Goal: Task Accomplishment & Management: Manage account settings

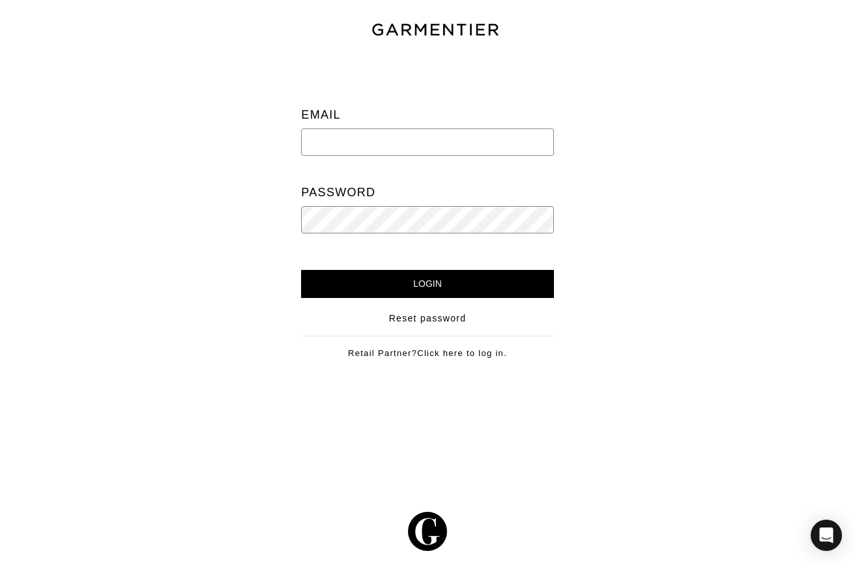
type input "[EMAIL_ADDRESS][PERSON_NAME][DOMAIN_NAME]"
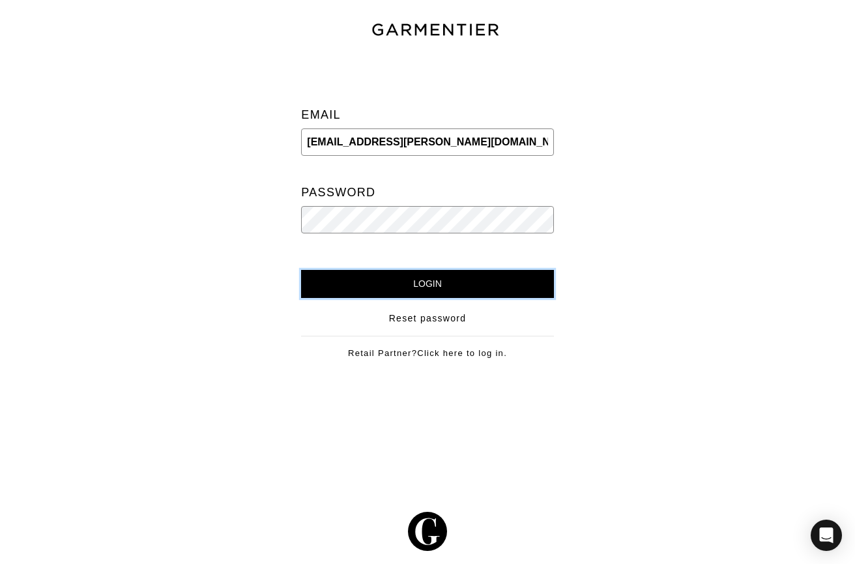
click at [417, 283] on input "Login" at bounding box center [427, 284] width 252 height 28
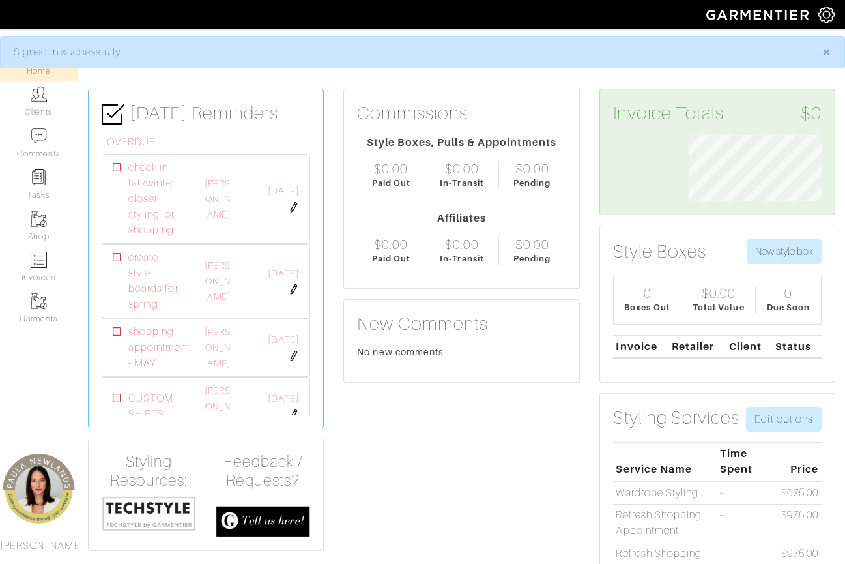
scroll to position [66, 152]
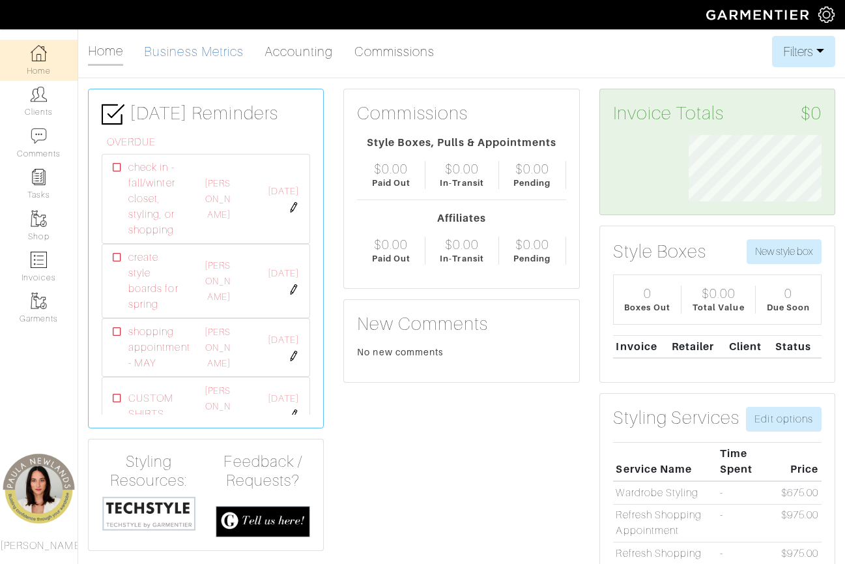
click at [190, 52] on link "Business Metrics" at bounding box center [194, 51] width 100 height 26
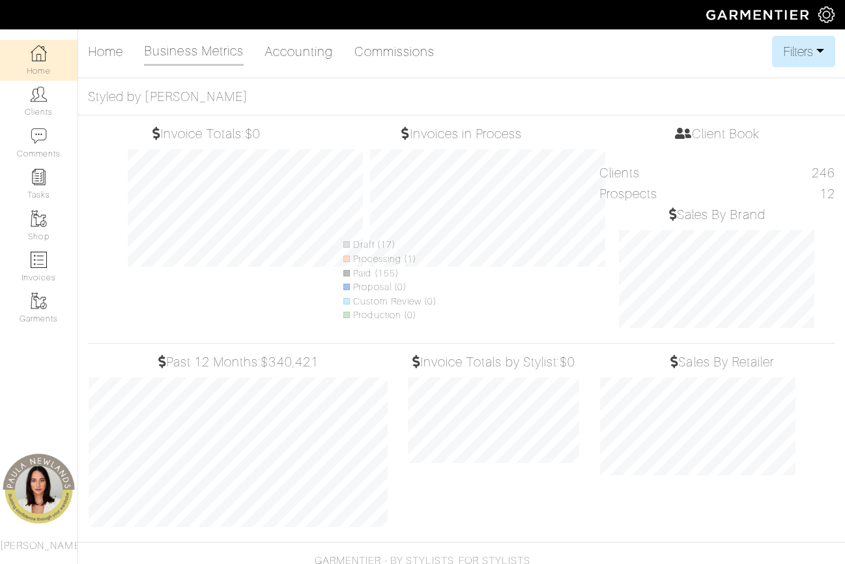
scroll to position [173, 192]
click at [813, 45] on button "Filters" at bounding box center [803, 51] width 63 height 31
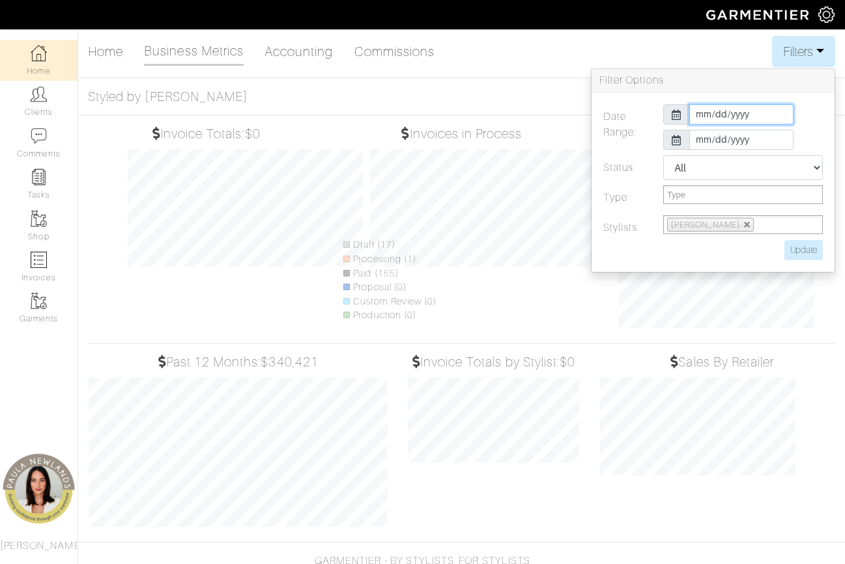
click at [750, 117] on input "2025-10-01" at bounding box center [742, 114] width 104 height 20
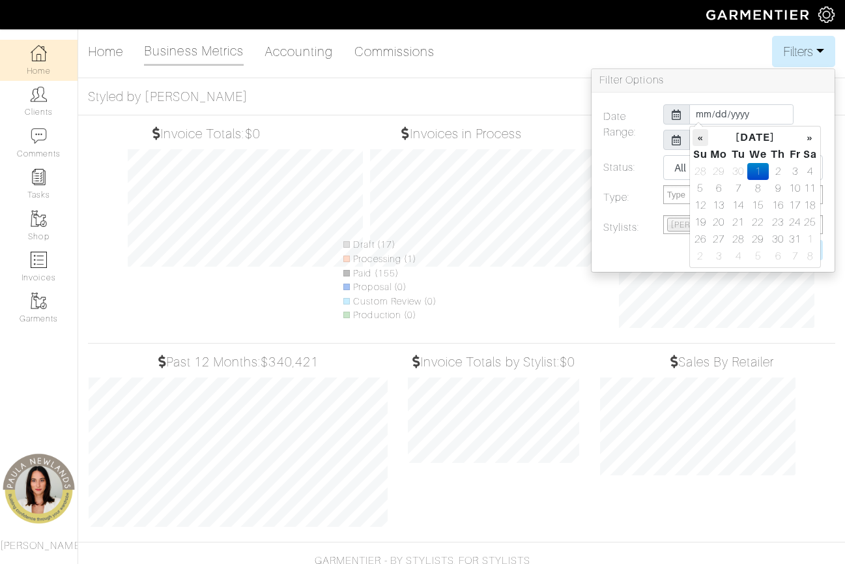
click at [703, 135] on th "«" at bounding box center [701, 137] width 16 height 17
click at [718, 170] on td "1" at bounding box center [719, 171] width 22 height 17
type input "2025-09-01"
click at [679, 142] on icon at bounding box center [677, 140] width 10 height 10
click at [675, 142] on icon at bounding box center [677, 140] width 10 height 10
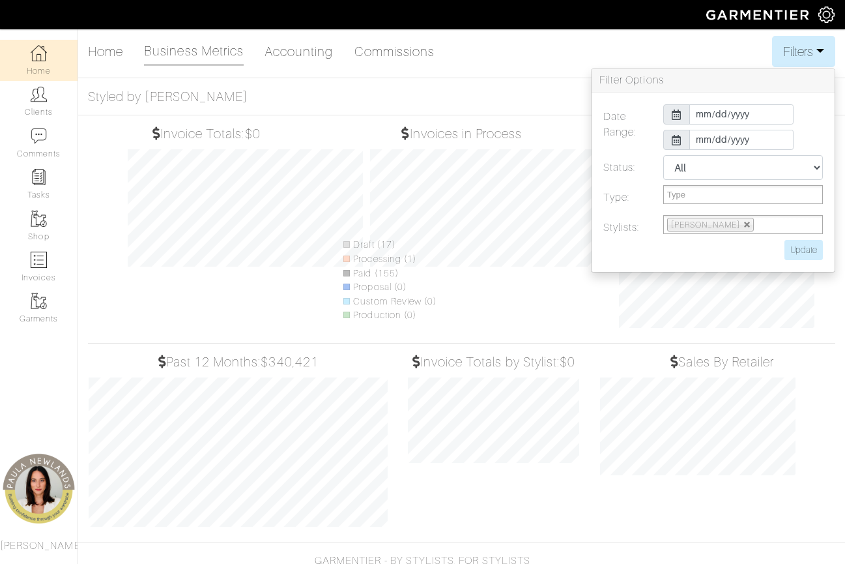
click at [678, 139] on icon at bounding box center [677, 140] width 10 height 10
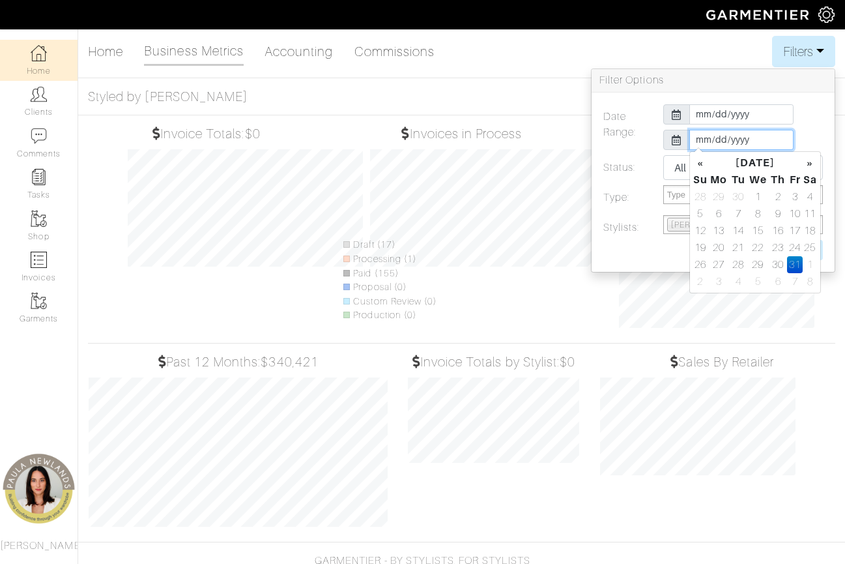
click at [721, 141] on input "2025-10-31" at bounding box center [742, 140] width 104 height 20
click at [735, 196] on td "30" at bounding box center [739, 196] width 18 height 17
type input "2025-09-30"
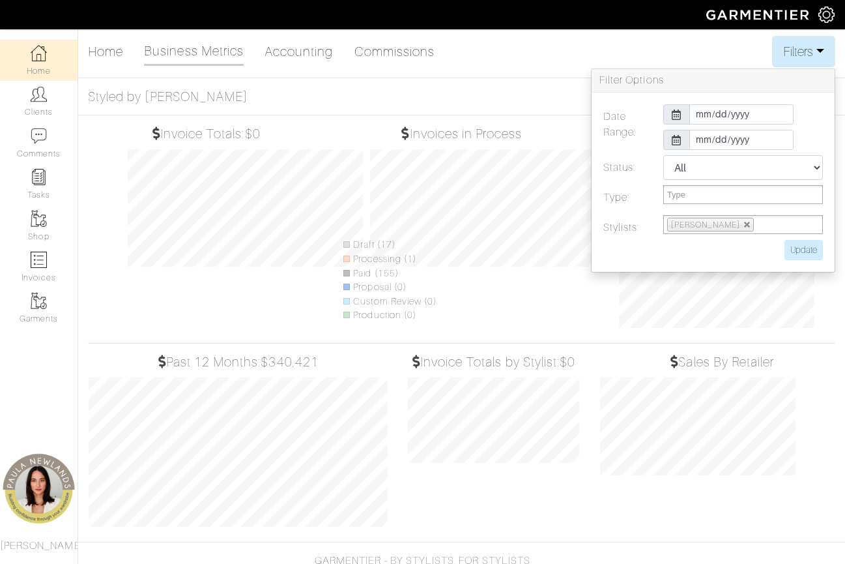
click at [802, 136] on div "2025-09-30" at bounding box center [743, 140] width 179 height 20
click at [802, 250] on input "Update" at bounding box center [804, 250] width 38 height 20
type input "Update"
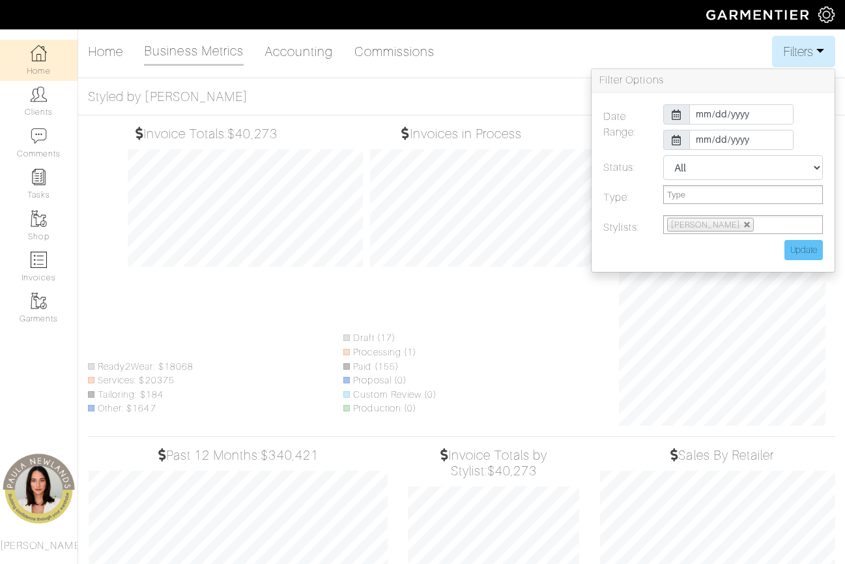
scroll to position [0, 0]
click at [540, 99] on h5 "Styled by Paula" at bounding box center [462, 97] width 748 height 16
drag, startPoint x: 540, startPoint y: 99, endPoint x: 817, endPoint y: 153, distance: 281.5
click at [817, 153] on div "2025-09-01 2025-09-30" at bounding box center [743, 129] width 179 height 51
click at [821, 76] on h3 "Filter Options" at bounding box center [713, 80] width 243 height 23
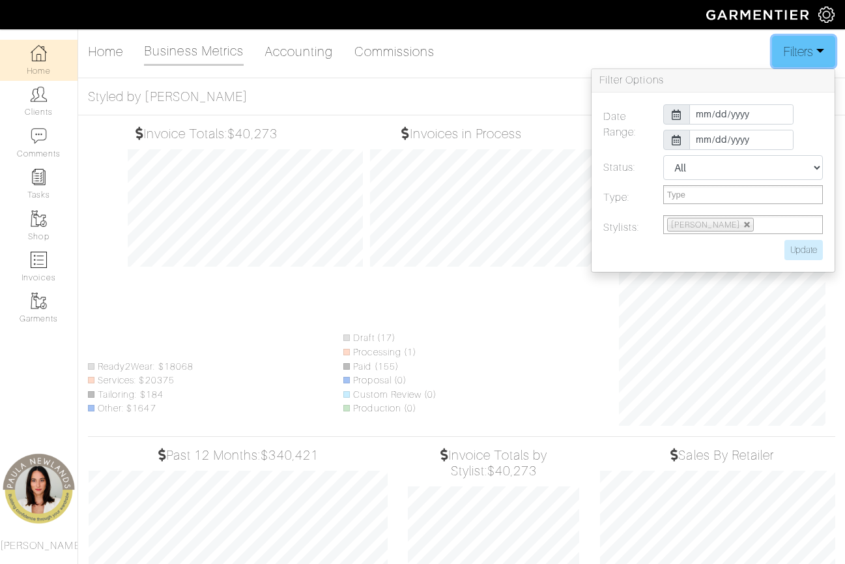
click at [816, 55] on button "Filters" at bounding box center [803, 51] width 63 height 31
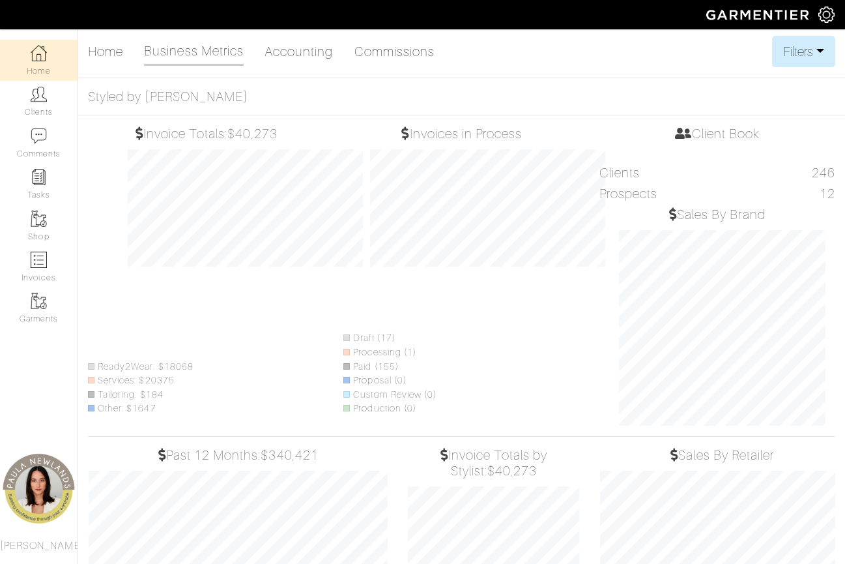
scroll to position [259, 320]
click at [483, 59] on div "Home Business Metrics Accounting Commissions Filters Filter Options Date Range:…" at bounding box center [462, 51] width 748 height 31
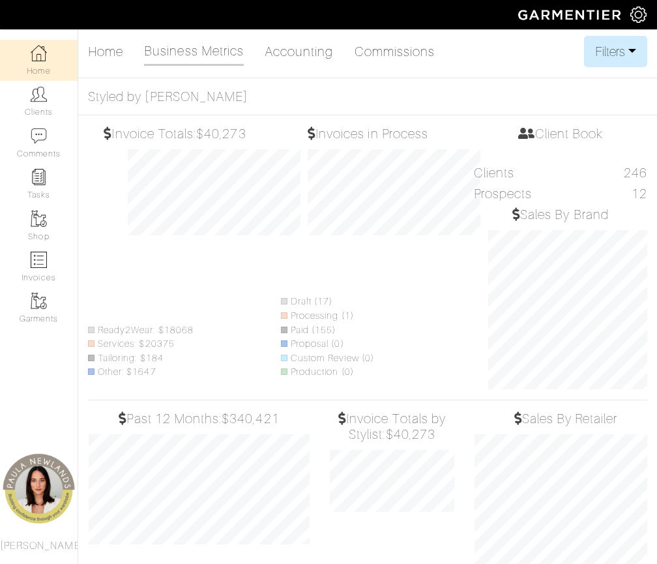
click at [154, 257] on div "Invoice Totals: $40,273 Ready2Wear: $18068 Services: $20375 Tailoring: $184 Oth…" at bounding box center [174, 257] width 193 height 263
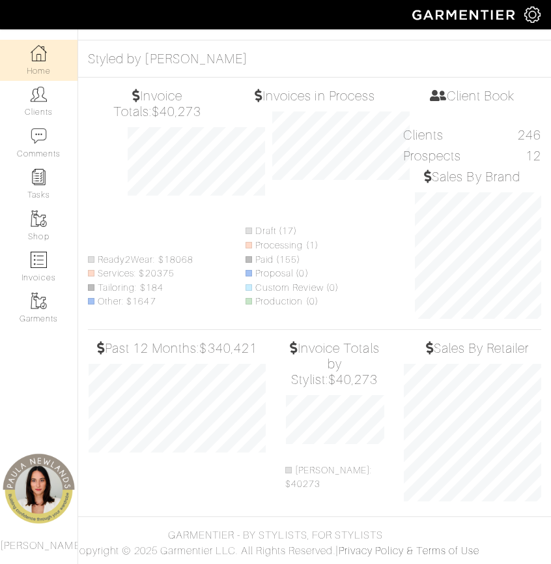
scroll to position [0, 0]
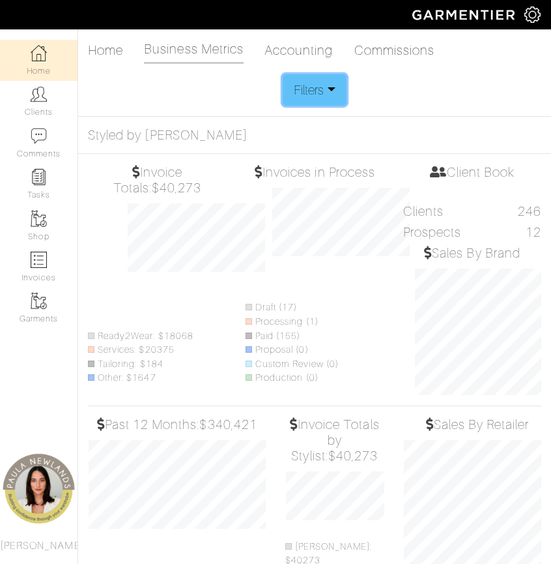
click at [329, 98] on button "Filters" at bounding box center [314, 89] width 63 height 31
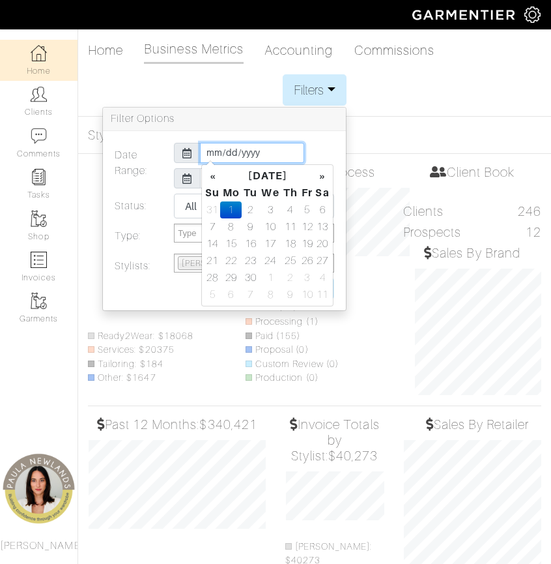
click at [263, 154] on input "2025-09-01" at bounding box center [252, 153] width 104 height 20
type input "2025-01-01"
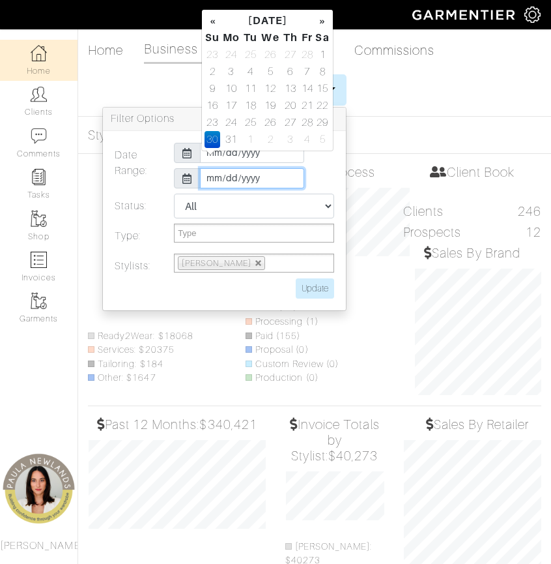
type input "2025-03-31"
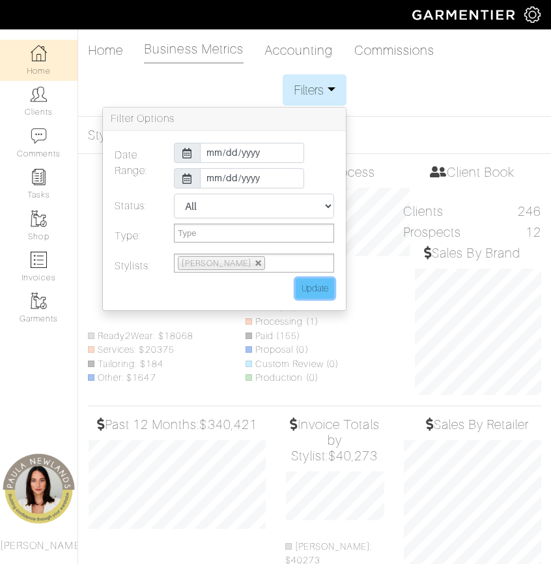
click at [309, 292] on input "Update" at bounding box center [315, 288] width 38 height 20
type input "Update"
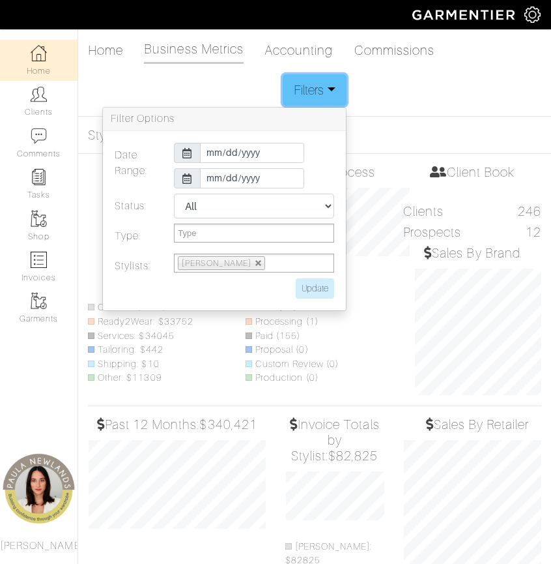
click at [336, 91] on button "Filters" at bounding box center [314, 89] width 63 height 31
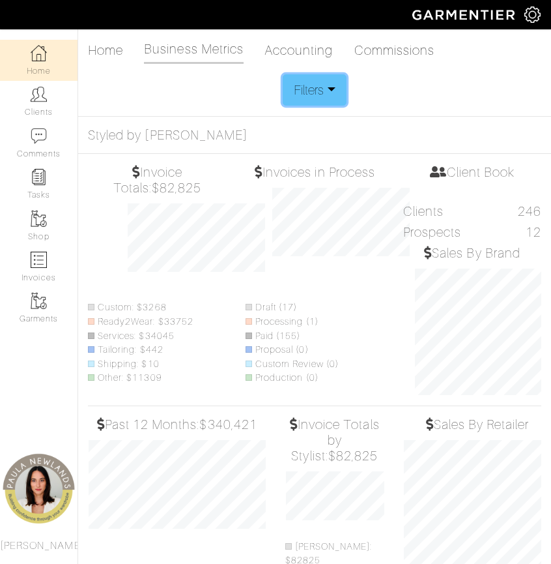
click at [319, 83] on button "Filters" at bounding box center [314, 89] width 63 height 31
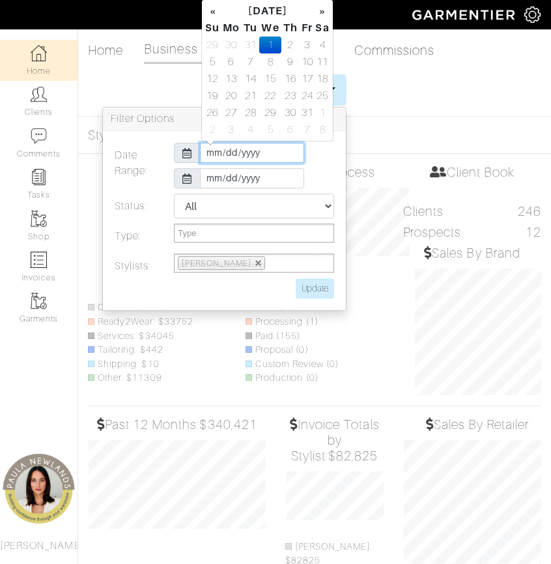
click at [267, 156] on input "2025-01-01" at bounding box center [252, 153] width 104 height 20
type input "2025-07-01"
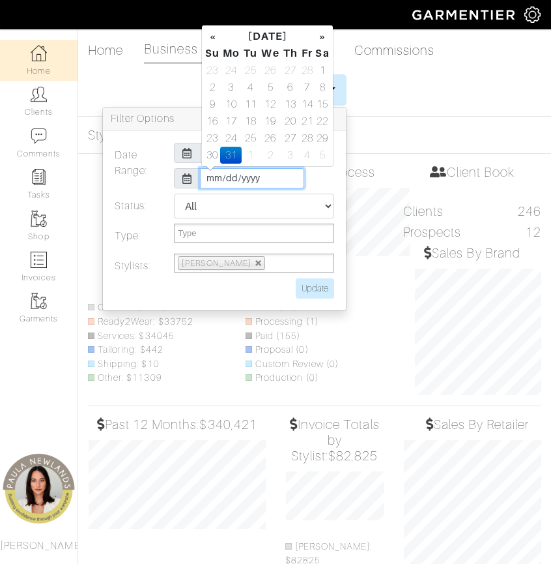
click at [211, 180] on input "2025-03-31" at bounding box center [252, 178] width 104 height 20
type input "2025-09-30"
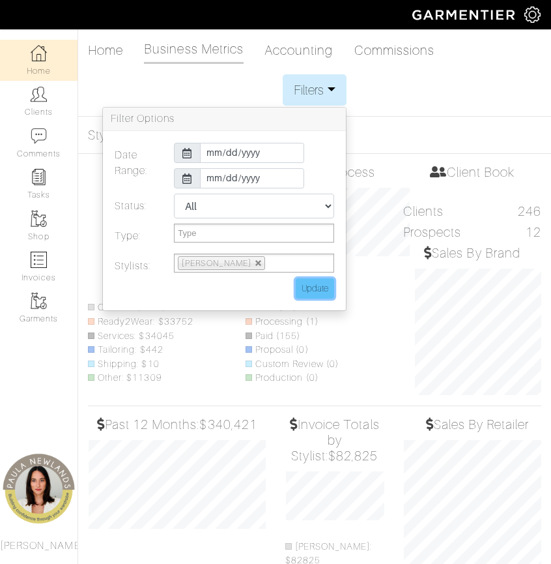
click at [323, 291] on input "Update" at bounding box center [315, 288] width 38 height 20
type input "Update"
click at [460, 111] on div "Home Business Metrics Accounting Commissions Filters Filter Options Date Range:…" at bounding box center [275, 307] width 551 height 542
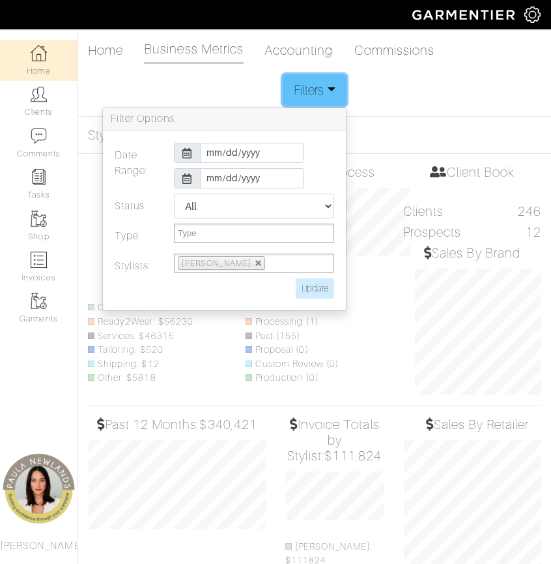
click at [320, 94] on button "Filters" at bounding box center [314, 89] width 63 height 31
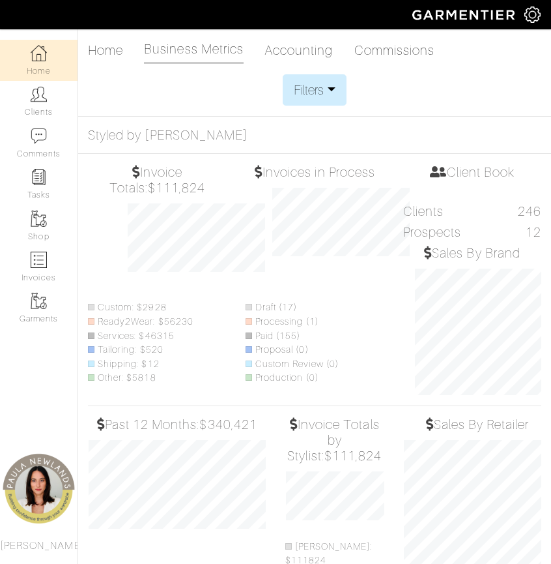
scroll to position [231, 158]
click at [186, 95] on div "Filters Filter Options Date Range: 2025-07-01 2025-09-30 Status: All Pending Pa…" at bounding box center [315, 89] width 454 height 31
click at [312, 81] on button "Filters" at bounding box center [314, 89] width 63 height 31
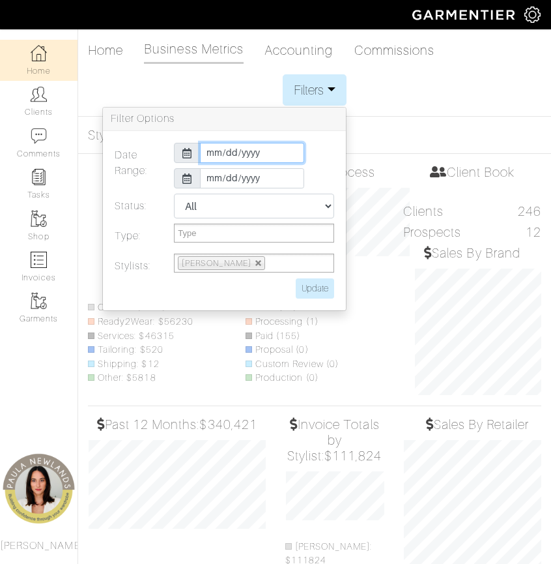
click at [211, 151] on input "2025-07-01" at bounding box center [252, 153] width 104 height 20
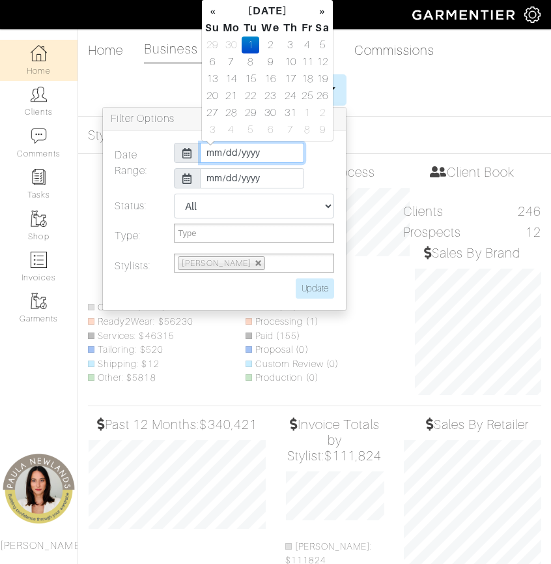
type input "2025-04-01"
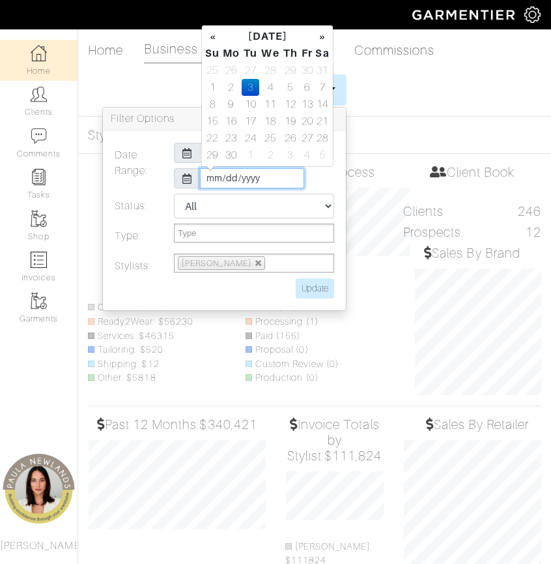
type input "2025-06-30"
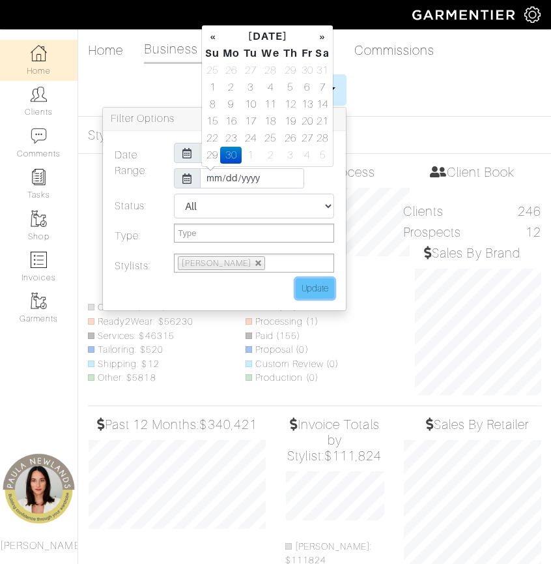
click at [317, 286] on input "Update" at bounding box center [315, 288] width 38 height 20
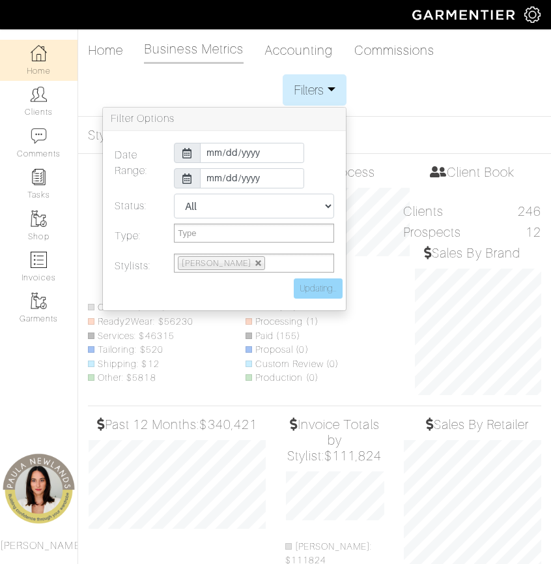
type input "Update"
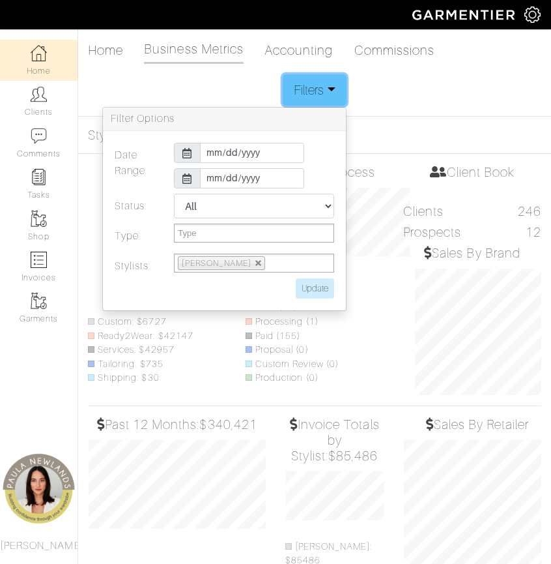
click at [335, 90] on button "Filters" at bounding box center [314, 89] width 63 height 31
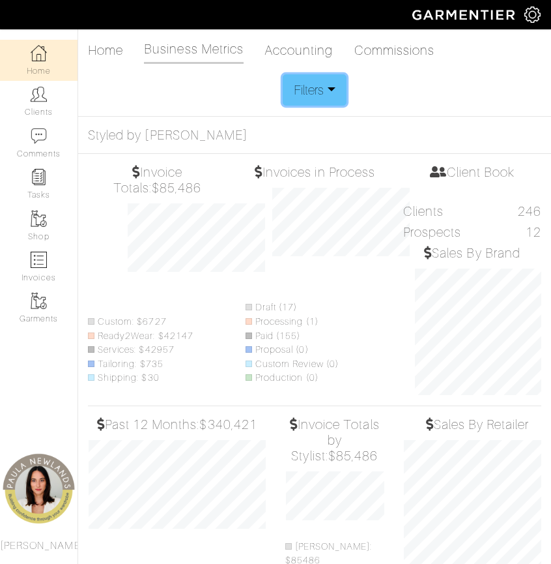
click at [340, 94] on button "Filters" at bounding box center [314, 89] width 63 height 31
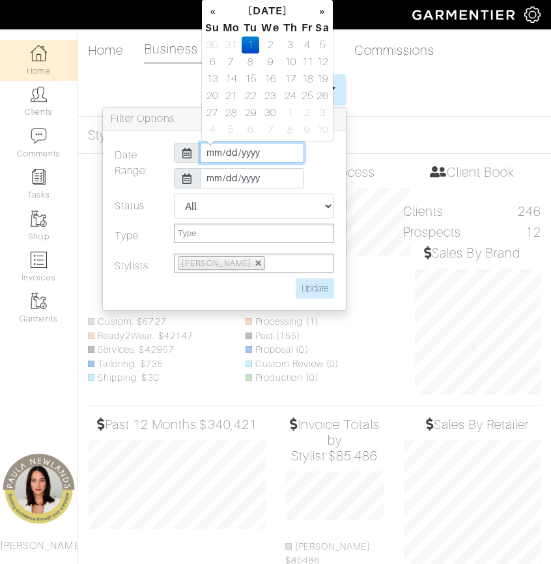
click at [210, 153] on input "2025-04-01" at bounding box center [252, 153] width 104 height 20
type input "2025-07-01"
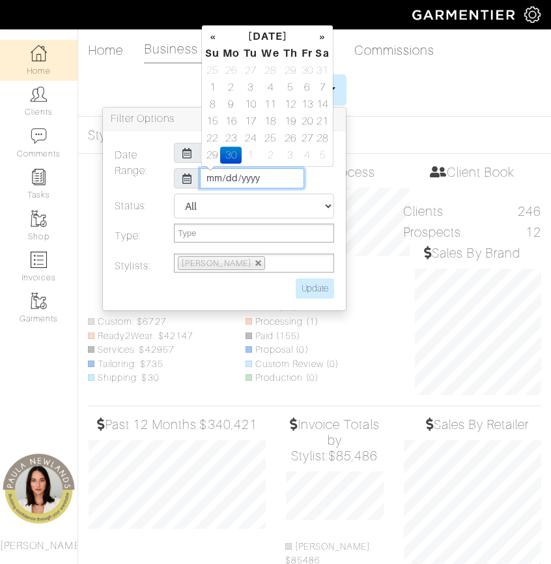
type input "2025-09-30"
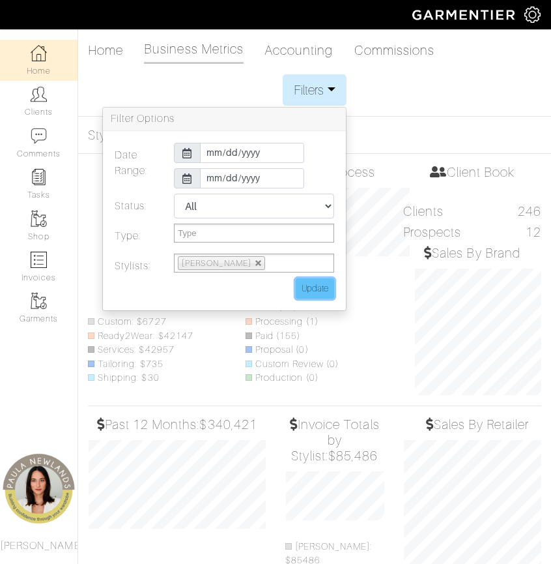
click at [316, 288] on input "Update" at bounding box center [315, 288] width 38 height 20
type input "Update"
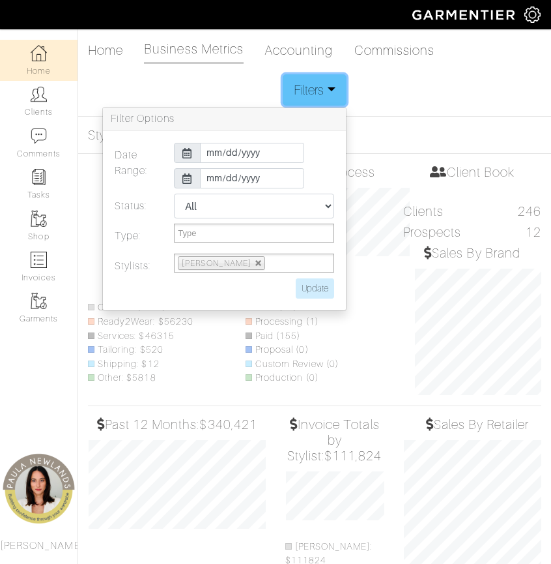
click at [328, 89] on button "Filters" at bounding box center [314, 89] width 63 height 31
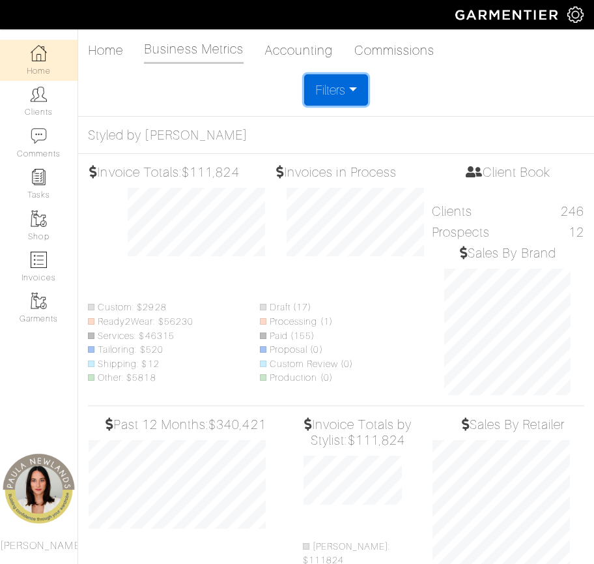
scroll to position [175, 215]
